Goal: Transaction & Acquisition: Purchase product/service

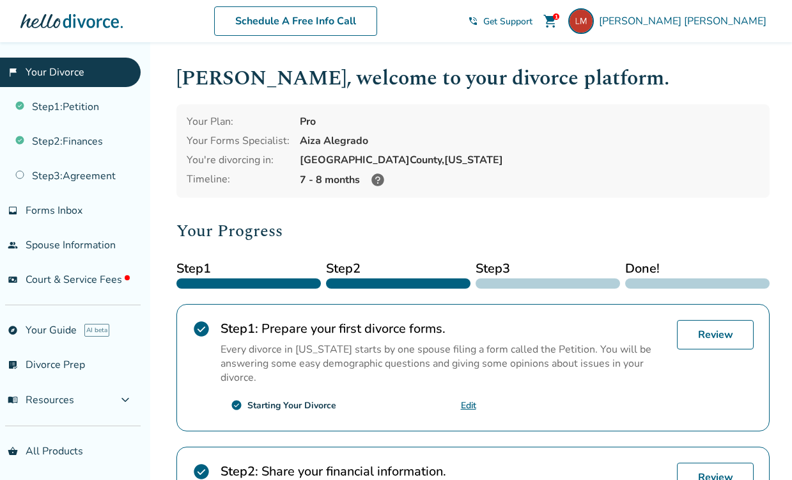
click at [558, 25] on span "shopping_cart" at bounding box center [550, 20] width 15 height 15
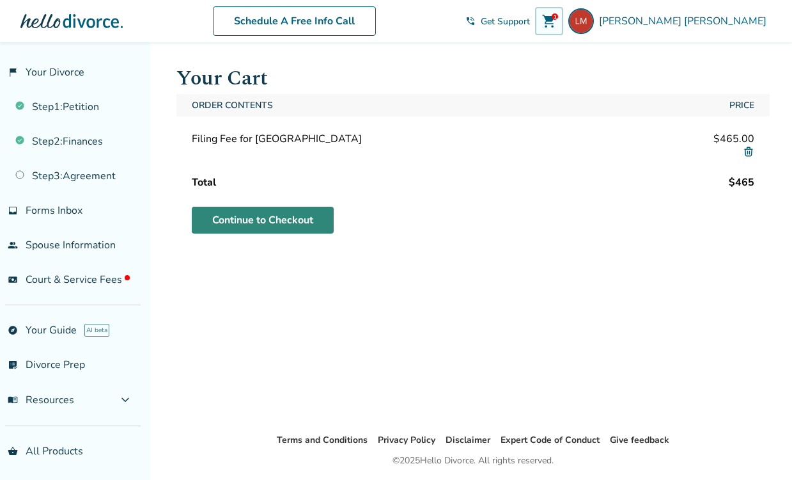
click at [310, 210] on link "Continue to Checkout" at bounding box center [263, 220] width 142 height 27
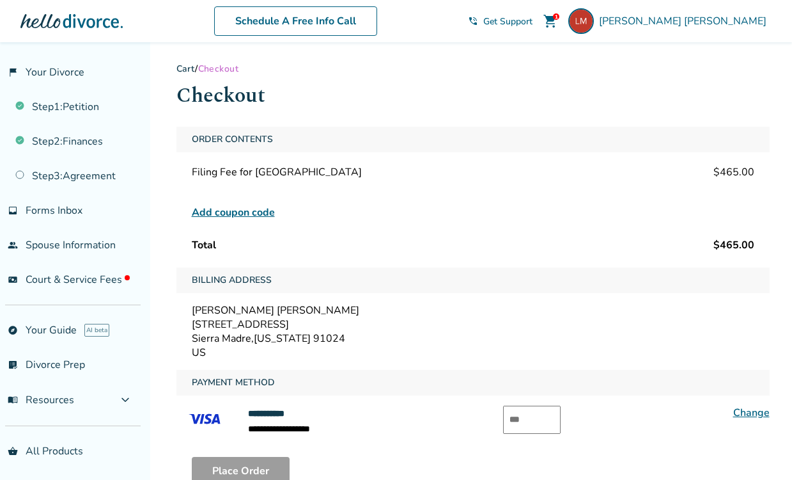
click at [253, 210] on span "Add coupon code" at bounding box center [233, 212] width 83 height 15
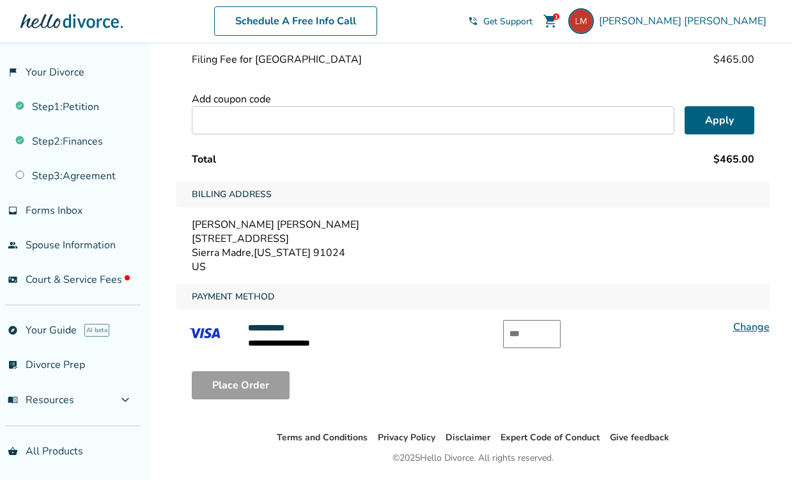
scroll to position [115, 0]
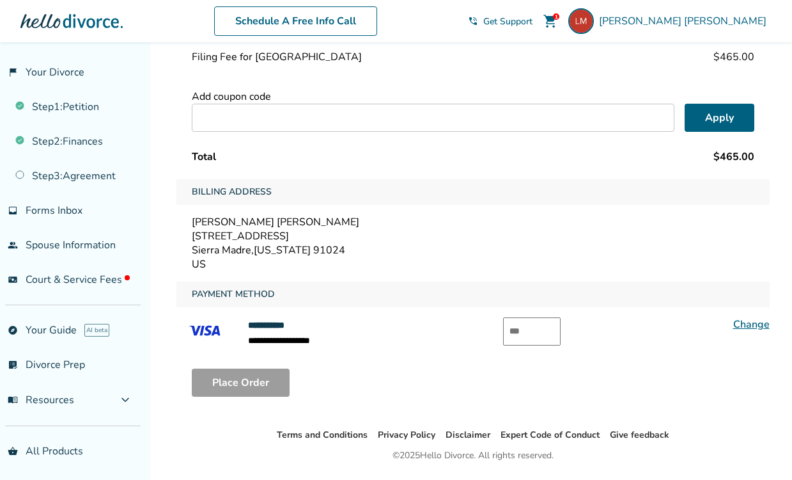
click at [542, 338] on input "text" at bounding box center [532, 331] width 58 height 28
type input "***"
click at [274, 378] on button "Place Order" at bounding box center [241, 382] width 98 height 28
